Goal: Task Accomplishment & Management: Manage account settings

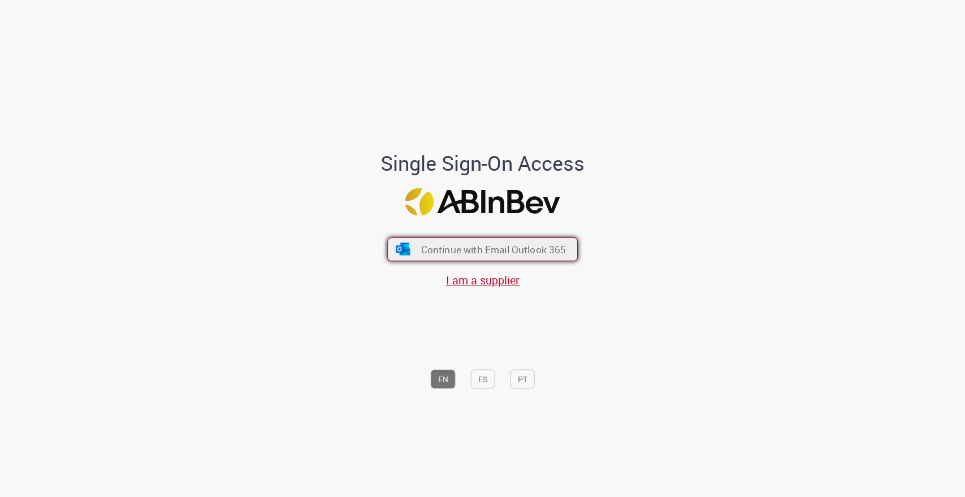
click at [408, 241] on button "Continue with Email Outlook 365" at bounding box center [482, 250] width 191 height 24
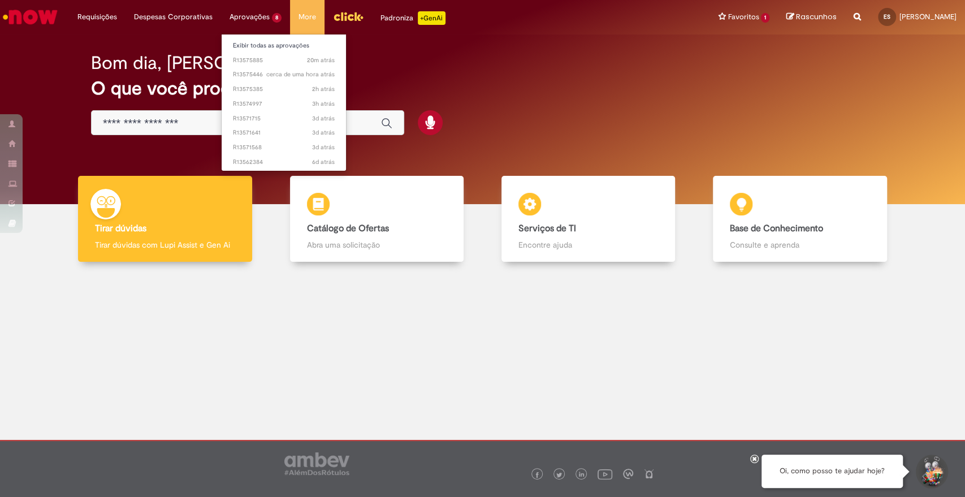
click at [244, 17] on li "Aprovações 8 Exibir todas as aprovações 20m atrás 20 minutos atrás R13575885 ce…" at bounding box center [255, 17] width 69 height 34
click at [256, 52] on li "20m atrás 20 minutos atrás R13575885" at bounding box center [284, 59] width 124 height 15
click at [251, 44] on link "Exibir todas as aprovações" at bounding box center [284, 46] width 124 height 12
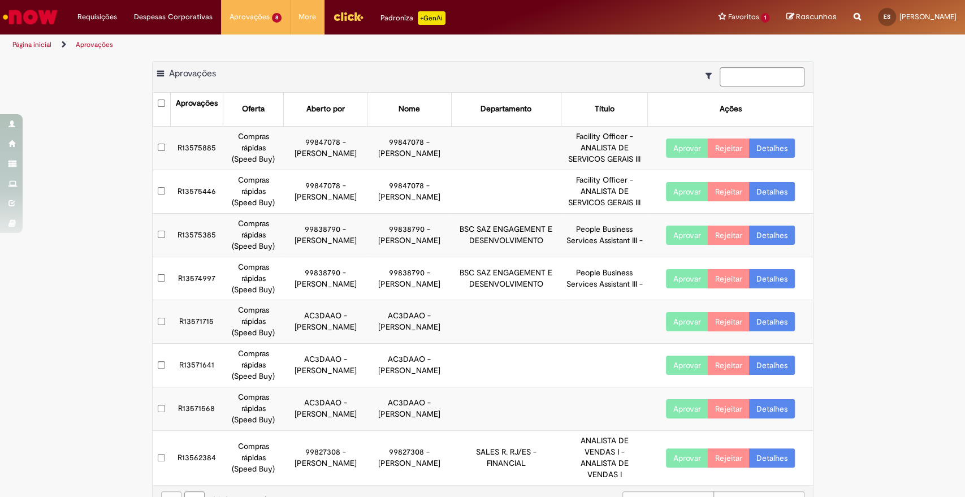
click at [741, 62] on div "Exportar como PDF Exportar como Excel Exportar como CSV Aprovações" at bounding box center [483, 77] width 661 height 31
click at [747, 70] on input at bounding box center [762, 76] width 85 height 19
type input "********"
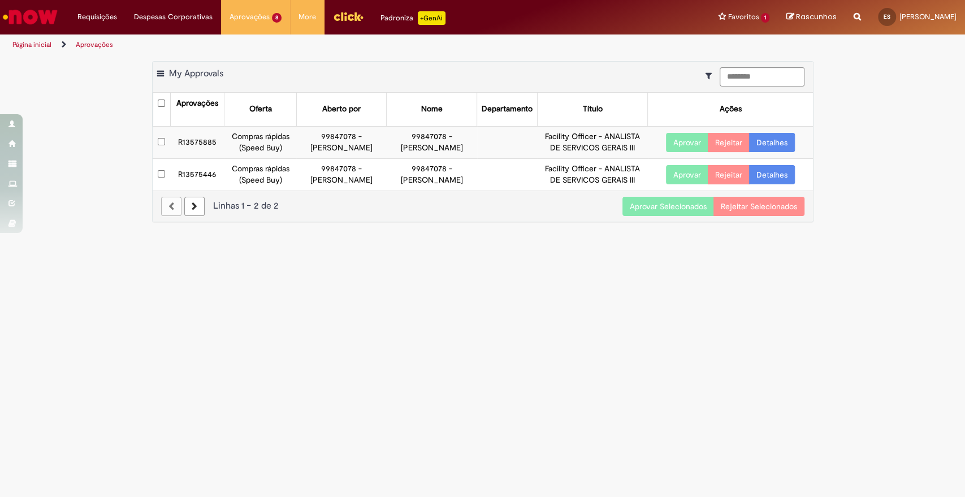
click at [677, 207] on button "Aprovar Selecionados" at bounding box center [669, 206] width 92 height 19
